Goal: Navigation & Orientation: Go to known website

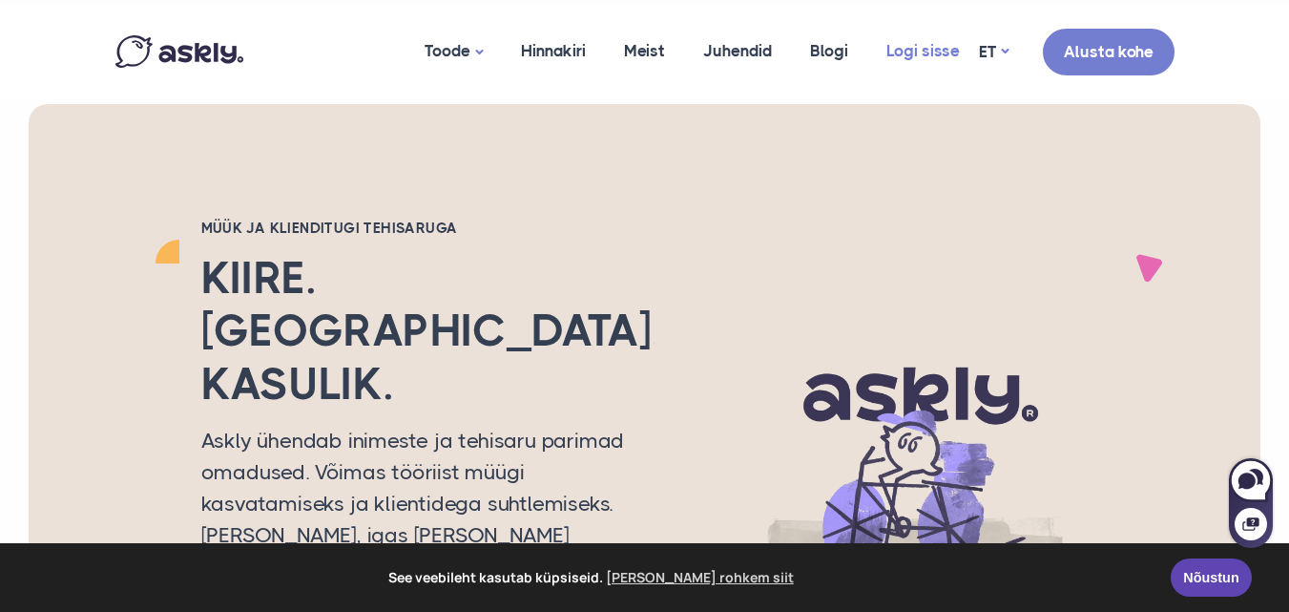
click at [977, 40] on link "Logi sisse" at bounding box center [923, 51] width 112 height 93
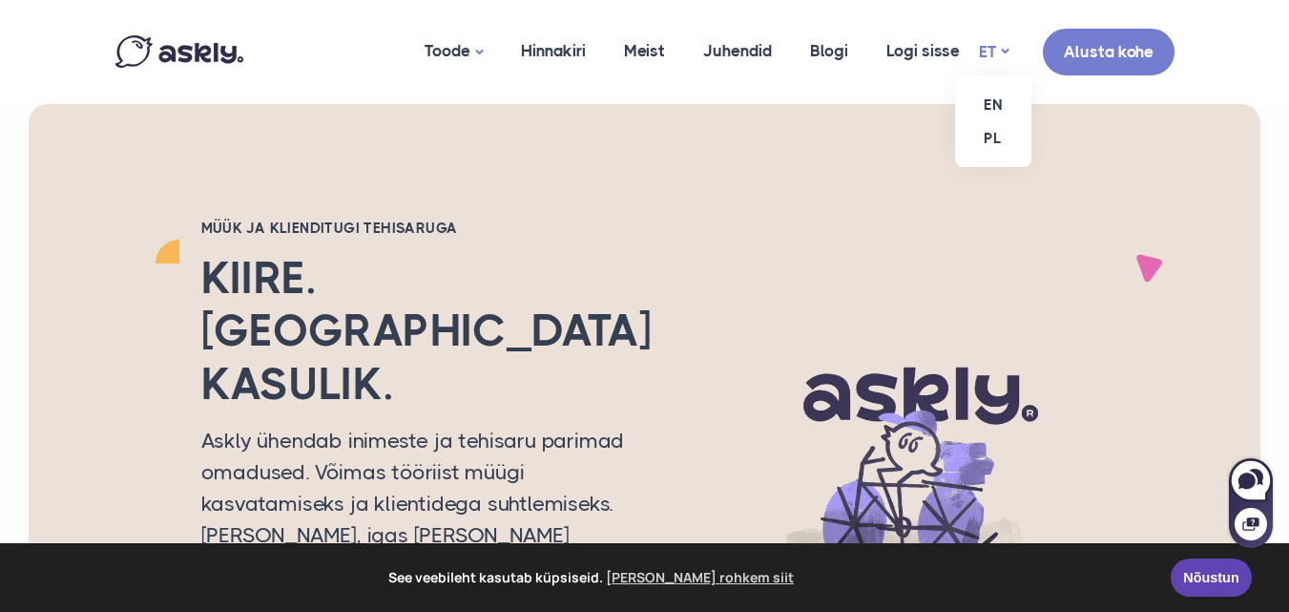
click at [1003, 53] on link "ET" at bounding box center [994, 52] width 30 height 28
click at [998, 112] on link "EN" at bounding box center [993, 104] width 76 height 33
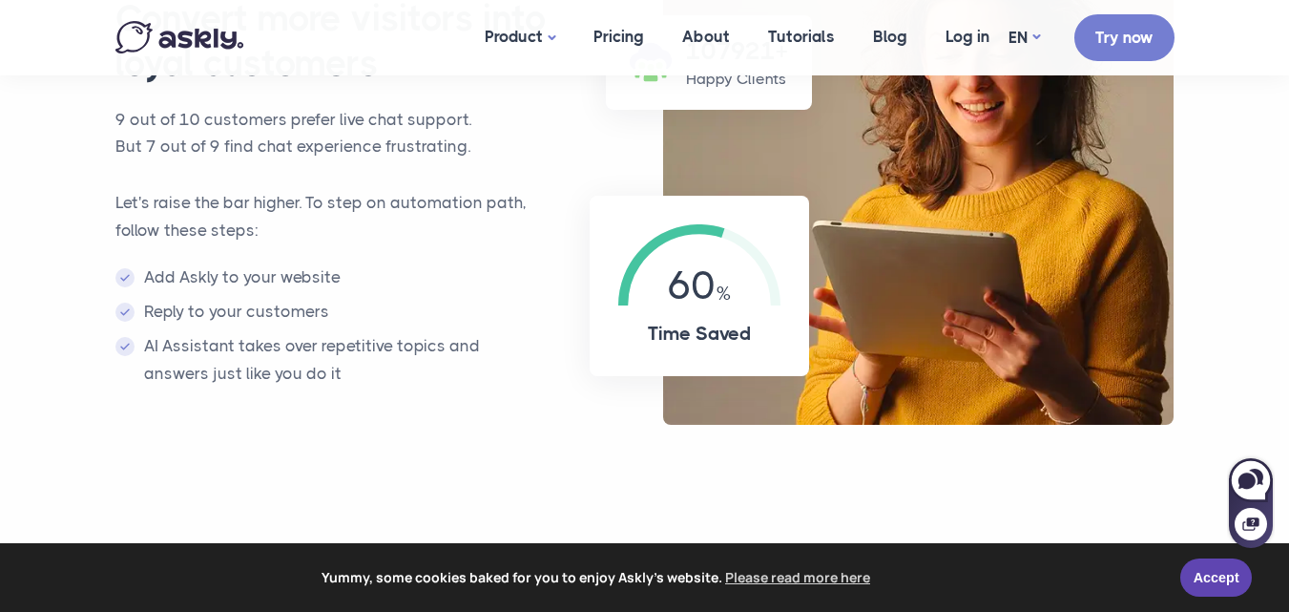
scroll to position [1240, 0]
